Goal: Information Seeking & Learning: Learn about a topic

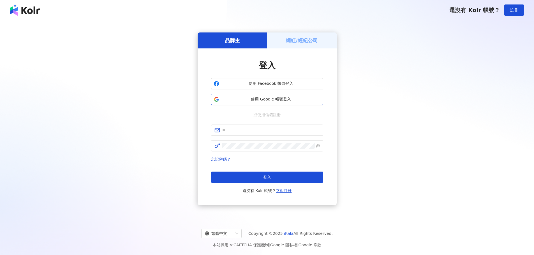
click at [244, 101] on span "使用 Google 帳號登入" at bounding box center [270, 100] width 99 height 6
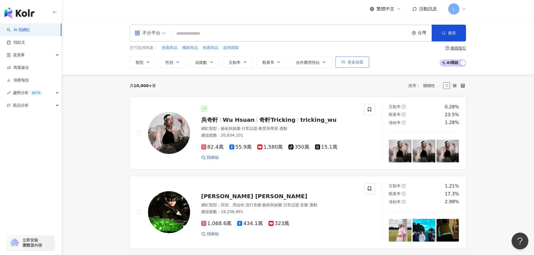
click at [352, 64] on span "更多篩選" at bounding box center [356, 62] width 16 height 4
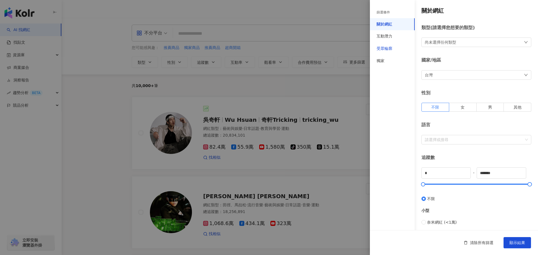
click at [388, 47] on div "受眾輪廓" at bounding box center [385, 49] width 16 height 6
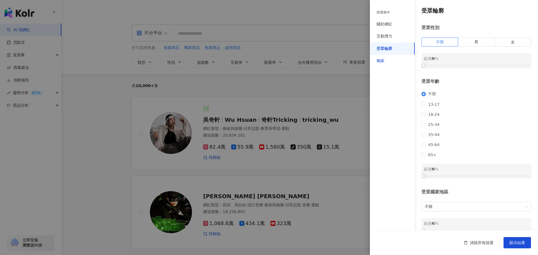
click at [378, 60] on div "獨家" at bounding box center [381, 61] width 8 height 6
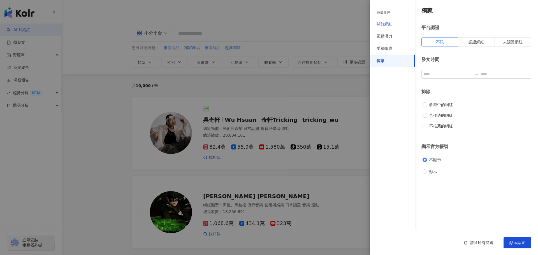
click at [385, 22] on div "關於網紅" at bounding box center [385, 25] width 16 height 6
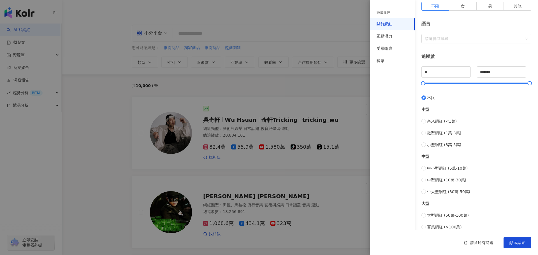
scroll to position [100, 0]
click at [437, 75] on input "*" at bounding box center [446, 73] width 49 height 11
type input "****"
click at [496, 74] on input "*******" at bounding box center [501, 73] width 49 height 11
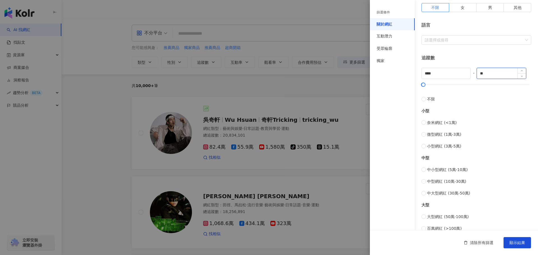
type input "*"
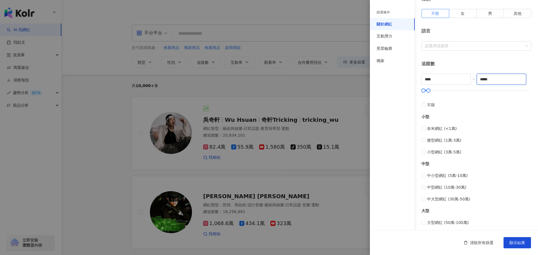
type input "*****"
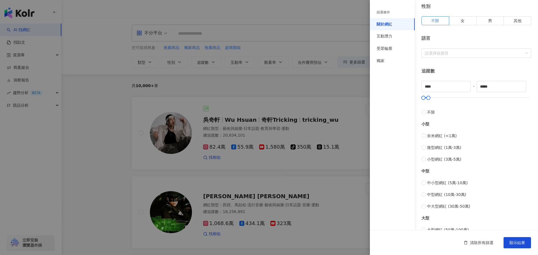
scroll to position [54, 0]
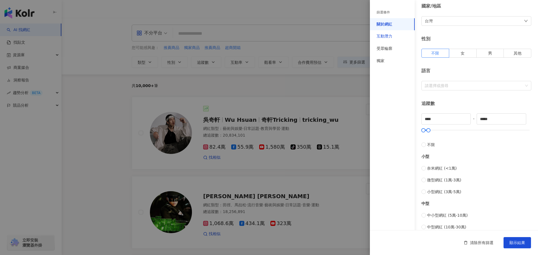
click at [388, 36] on div "互動潛力" at bounding box center [385, 37] width 16 height 6
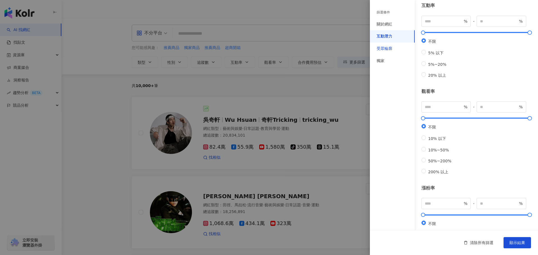
click at [389, 48] on div "受眾輪廓" at bounding box center [385, 49] width 16 height 6
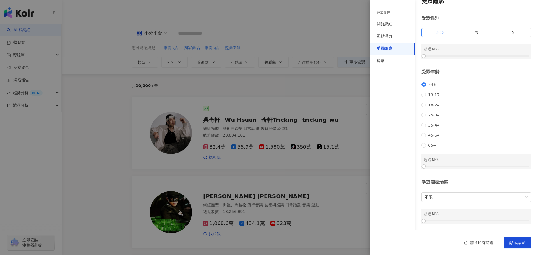
scroll to position [17, 0]
click at [511, 30] on span "女" at bounding box center [513, 32] width 4 height 4
drag, startPoint x: 424, startPoint y: 49, endPoint x: 469, endPoint y: 50, distance: 45.4
click at [470, 55] on div at bounding box center [471, 56] width 3 height 3
click at [383, 63] on div "獨家" at bounding box center [381, 61] width 8 height 6
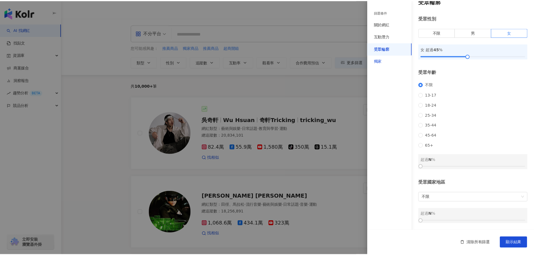
scroll to position [0, 0]
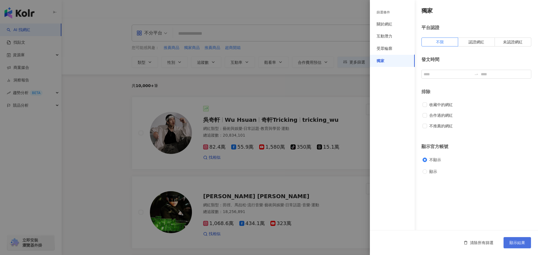
click at [514, 241] on span "顯示結果" at bounding box center [518, 243] width 16 height 4
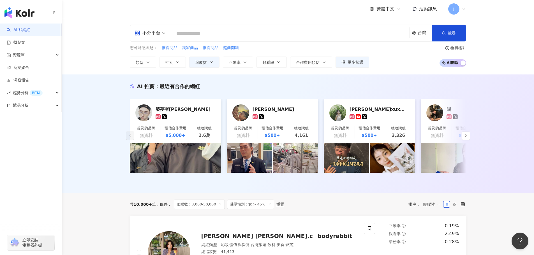
click at [197, 34] on input "search" at bounding box center [290, 33] width 234 height 11
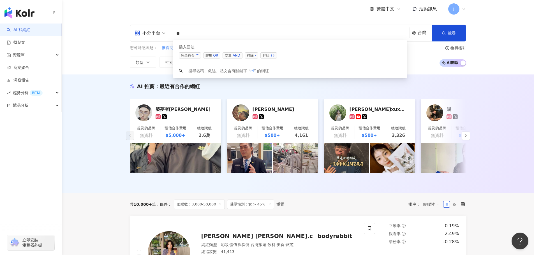
type input "*"
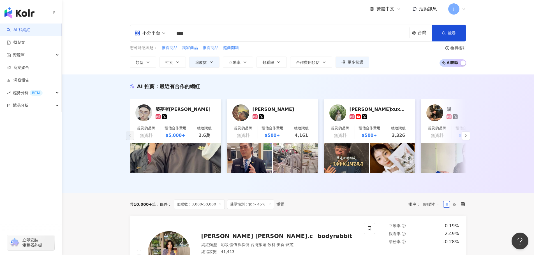
type input "****"
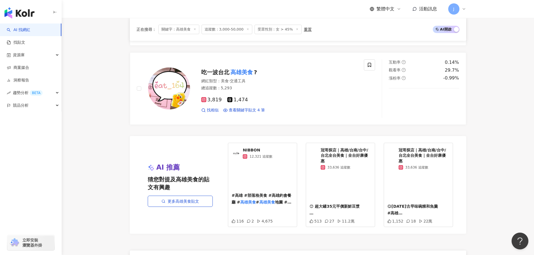
scroll to position [1054, 0]
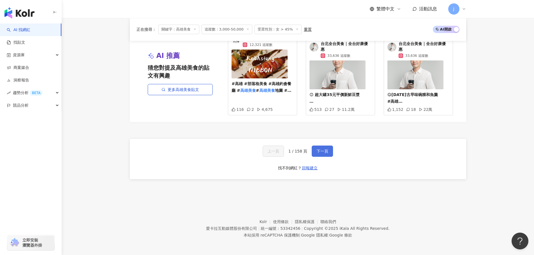
click at [319, 151] on span "下一頁" at bounding box center [323, 151] width 12 height 4
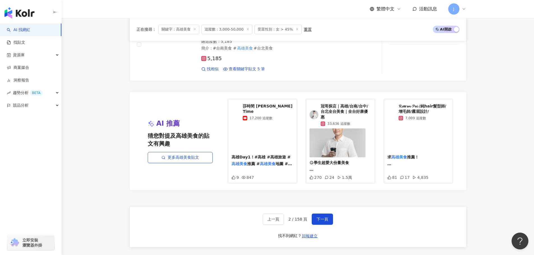
scroll to position [1051, 0]
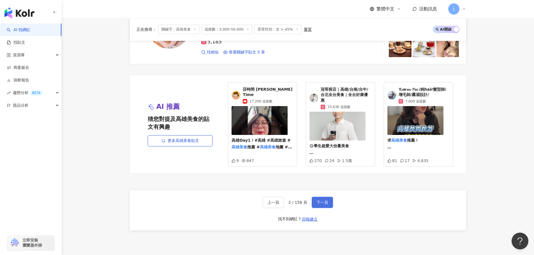
click at [317, 200] on span "下一頁" at bounding box center [323, 202] width 12 height 4
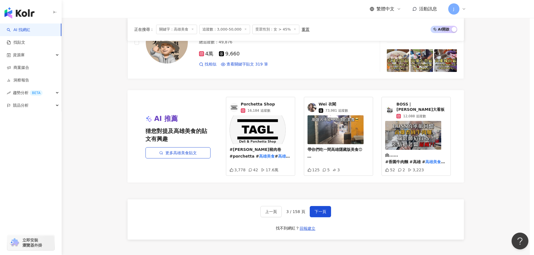
scroll to position [1071, 0]
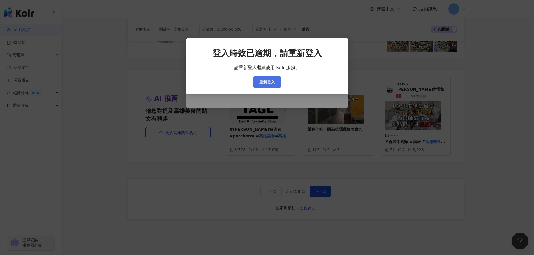
click at [278, 84] on button "重新登入" at bounding box center [266, 82] width 27 height 11
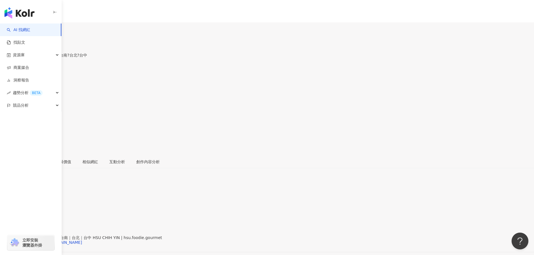
drag, startPoint x: 138, startPoint y: 178, endPoint x: 238, endPoint y: 178, distance: 99.2
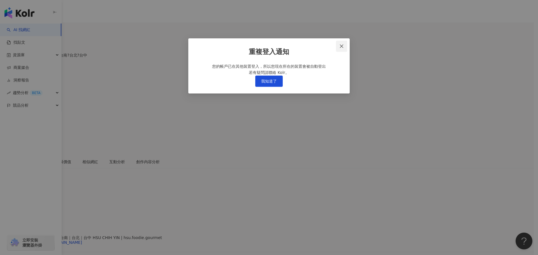
click at [340, 49] on icon "close" at bounding box center [342, 46] width 4 height 4
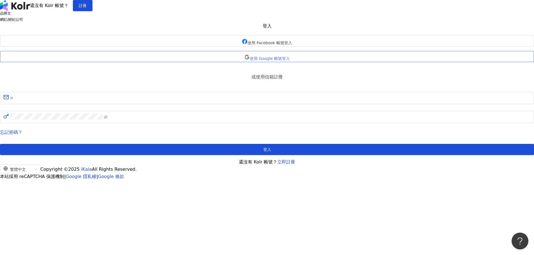
click at [250, 61] on span "使用 Google 帳號登入" at bounding box center [270, 58] width 40 height 4
click at [160, 61] on div "品牌主 網紅/經紀公司 登入 使用 Facebook 帳號登入 使用 Google 帳號登入 或使用信箱註冊 忘記密碼？ 登入 還沒有 Kolr 帳號？ 立即…" at bounding box center [267, 88] width 534 height 154
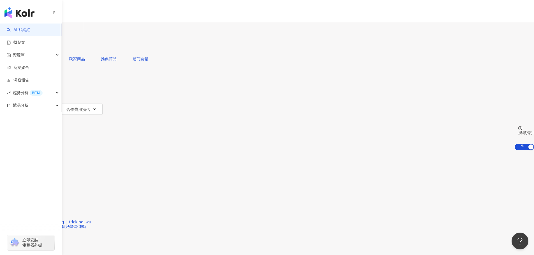
click at [82, 33] on input "search" at bounding box center [58, 27] width 45 height 11
click at [28, 32] on span "不分平台" at bounding box center [15, 27] width 25 height 9
click at [153, 63] on div "Instagram" at bounding box center [150, 58] width 35 height 10
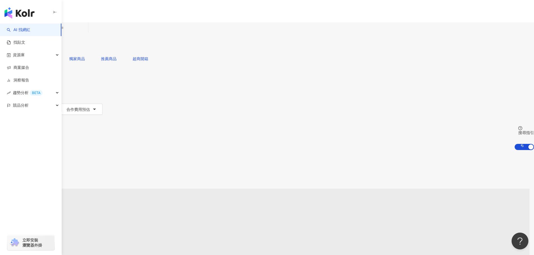
click at [86, 33] on input "search" at bounding box center [62, 27] width 45 height 11
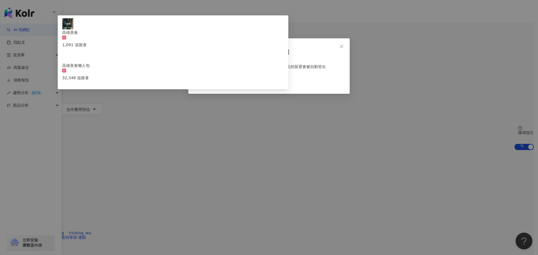
type input "****"
